Goal: Information Seeking & Learning: Learn about a topic

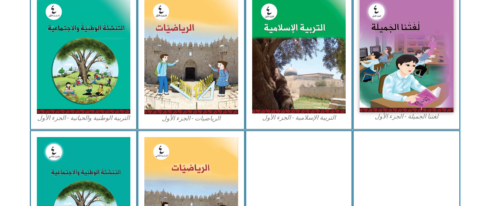
scroll to position [276, 0]
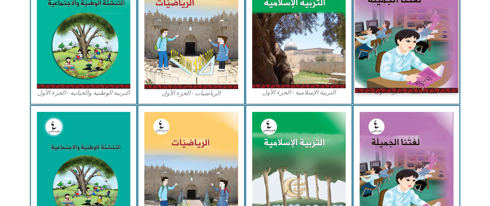
click at [437, 78] on img at bounding box center [406, 29] width 103 height 127
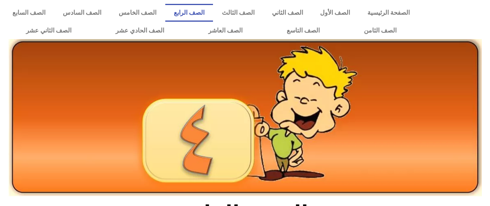
scroll to position [181, 0]
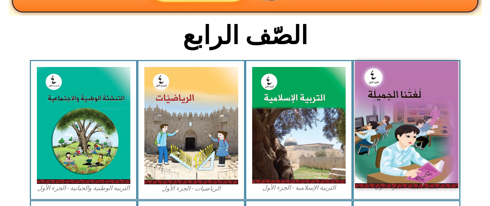
click at [388, 118] on img at bounding box center [406, 124] width 103 height 127
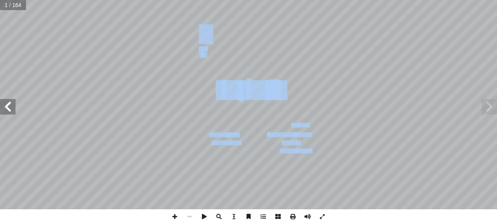
click at [15, 99] on div ") ً حمد الخطيب (منسقا أ ا . أ ا ياد عبد الجواد إ ا د. . رائد شريدة أ ا . عطاف ب…" at bounding box center [248, 104] width 497 height 209
click at [15, 99] on span at bounding box center [8, 107] width 16 height 16
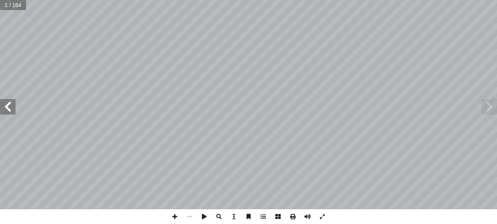
click at [15, 99] on span at bounding box center [8, 107] width 16 height 16
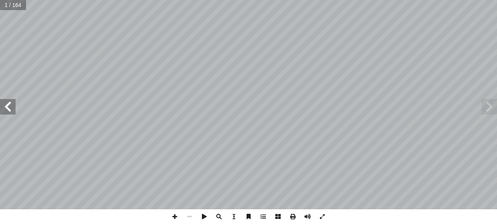
click at [15, 99] on span at bounding box center [8, 107] width 16 height 16
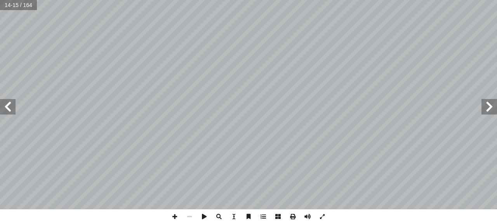
click at [492, 112] on span at bounding box center [489, 107] width 16 height 16
